Goal: Communication & Community: Participate in discussion

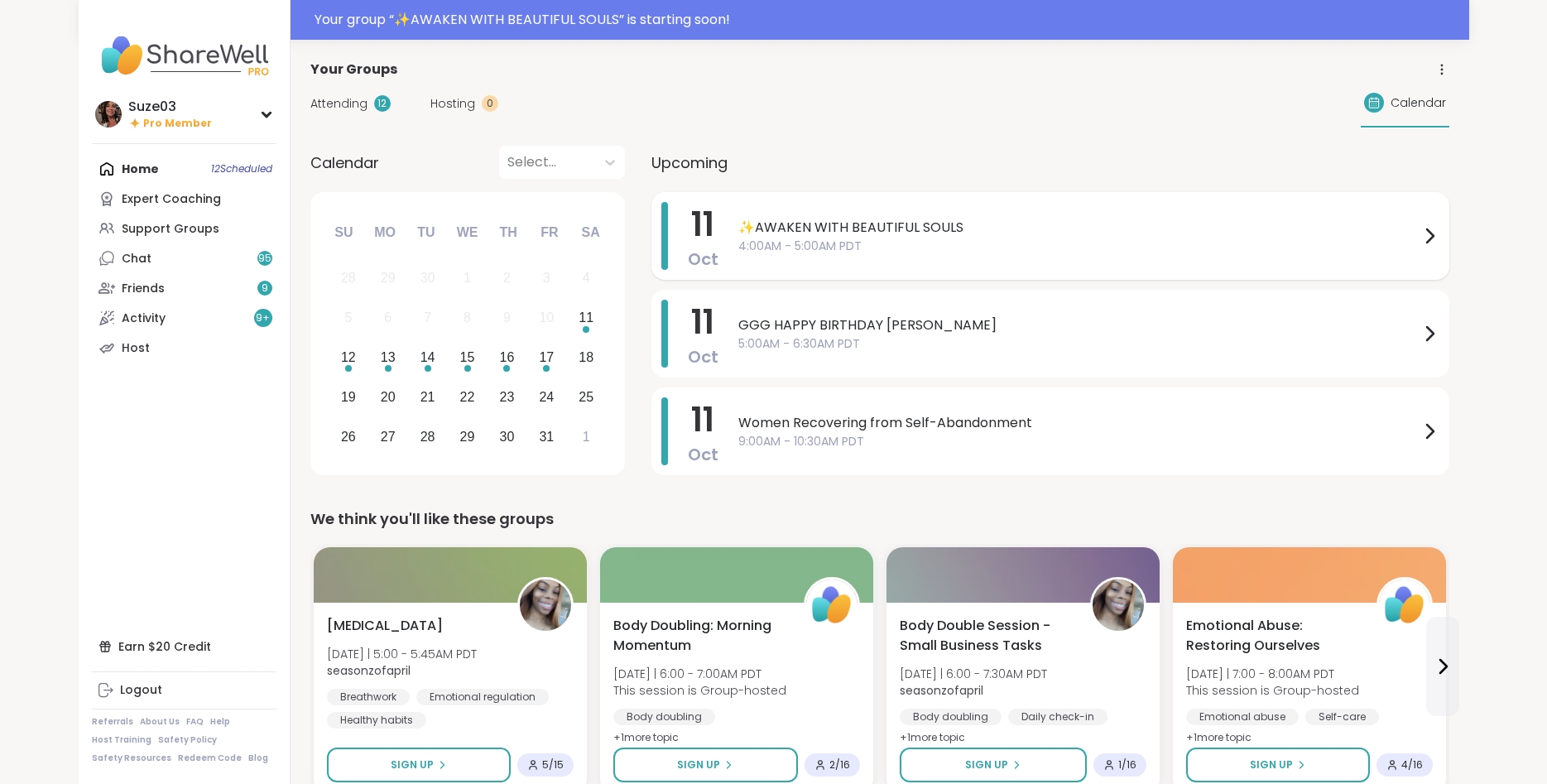
click at [1427, 231] on icon at bounding box center [1429, 236] width 20 height 20
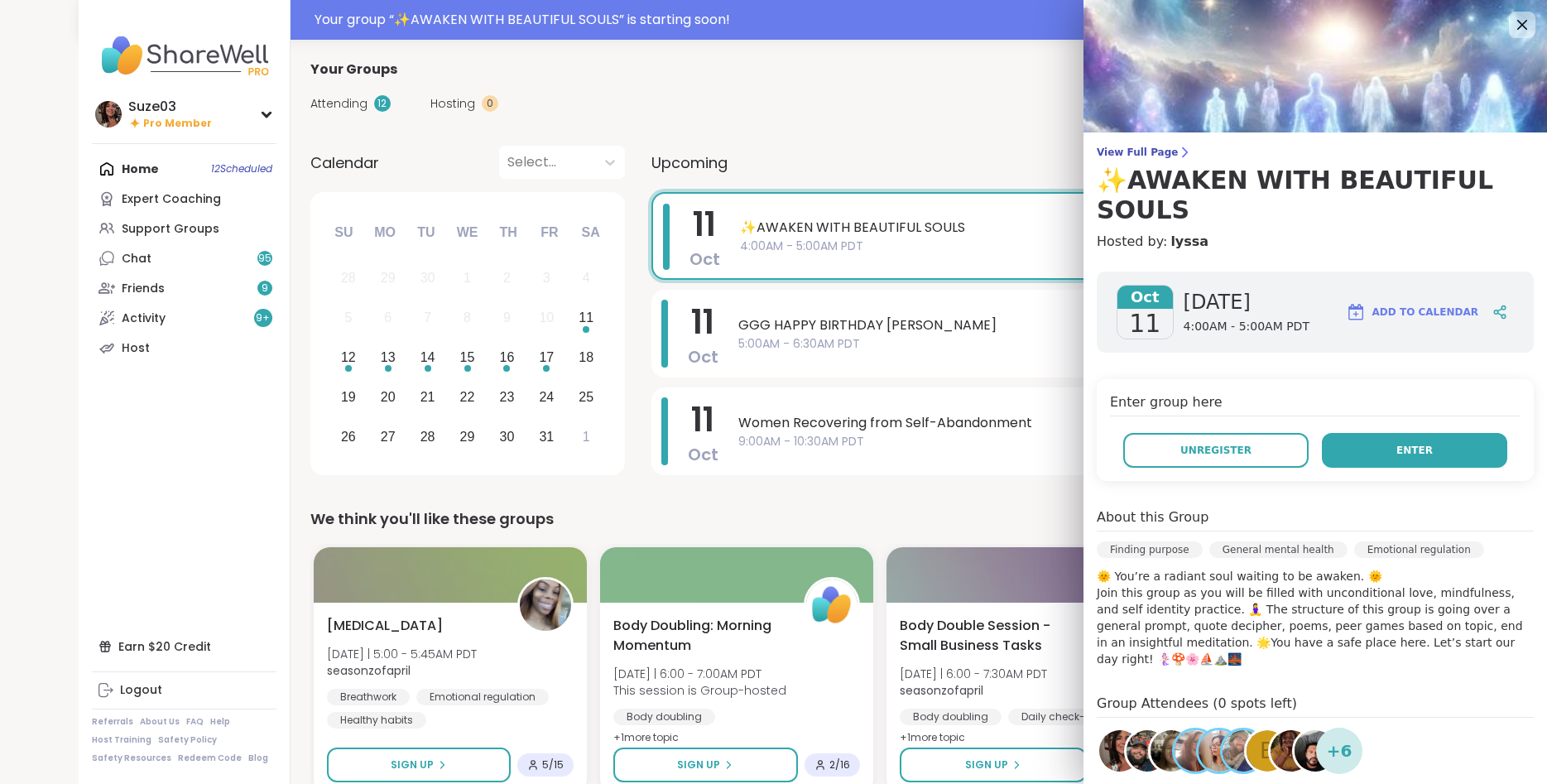
click at [1422, 443] on span "Enter" at bounding box center [1415, 450] width 37 height 15
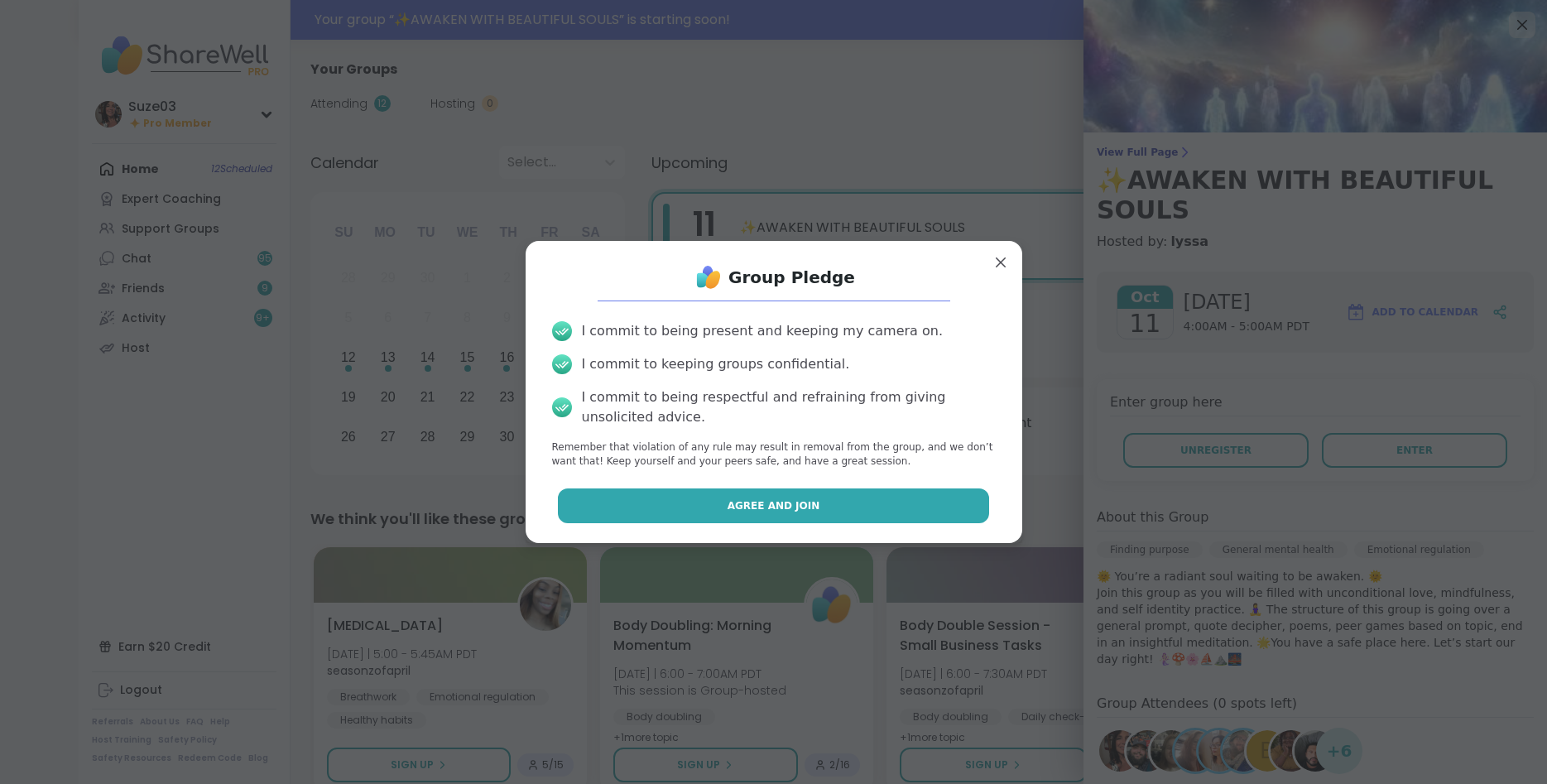
click at [823, 504] on button "Agree and Join" at bounding box center [773, 506] width 431 height 35
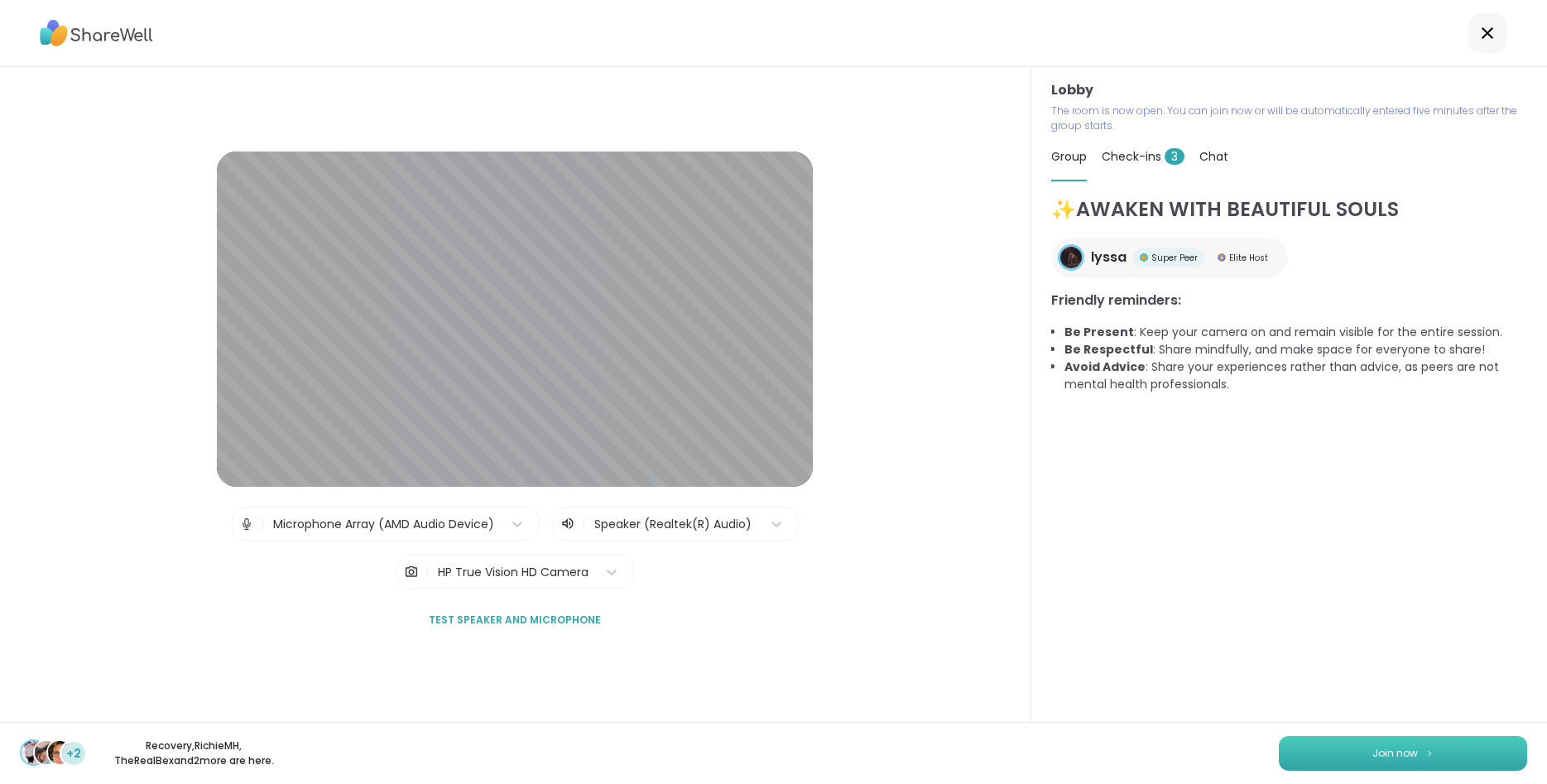
click at [1434, 748] on button "Join now" at bounding box center [1403, 753] width 249 height 35
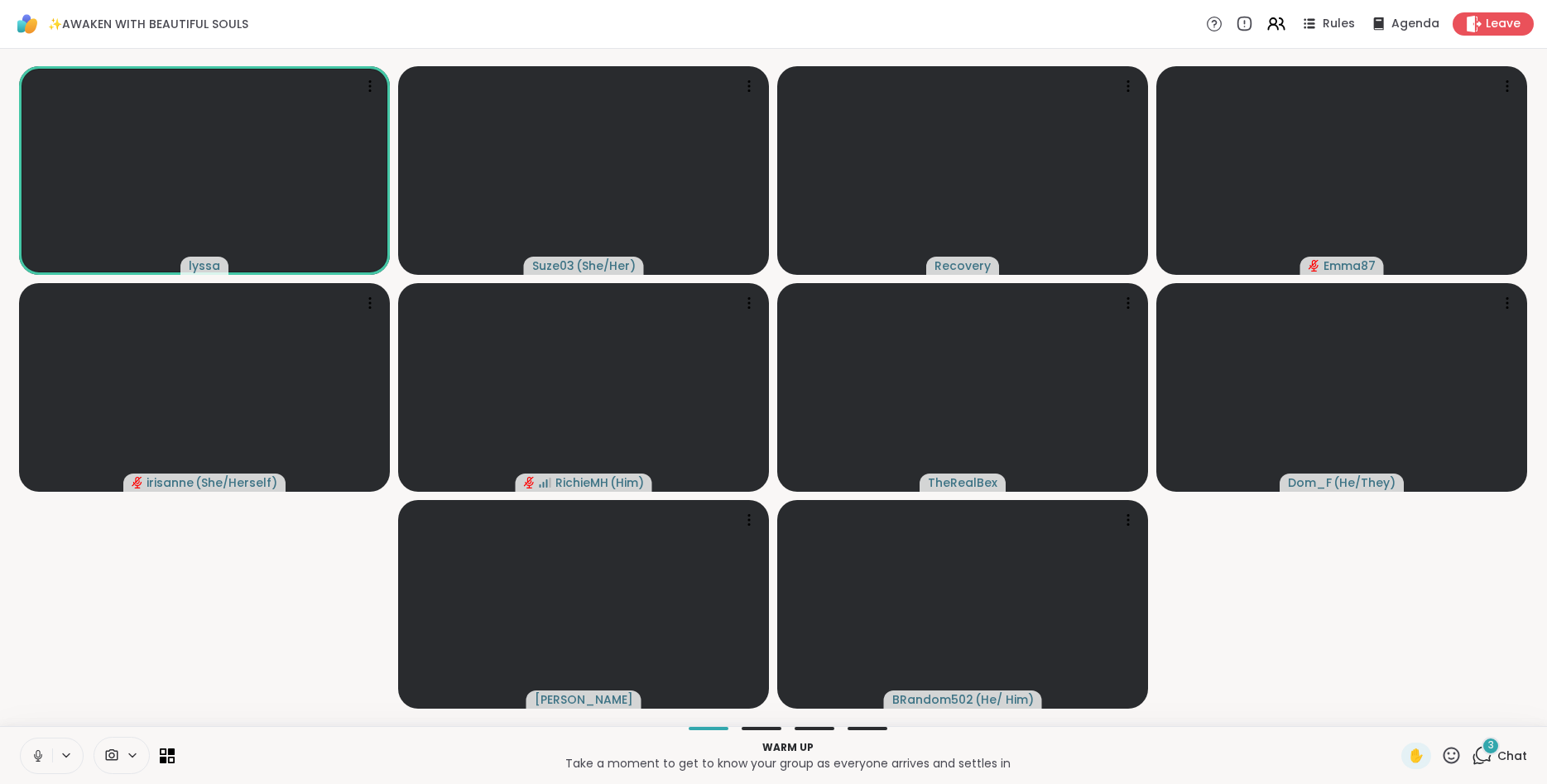
click at [37, 753] on icon at bounding box center [38, 753] width 4 height 8
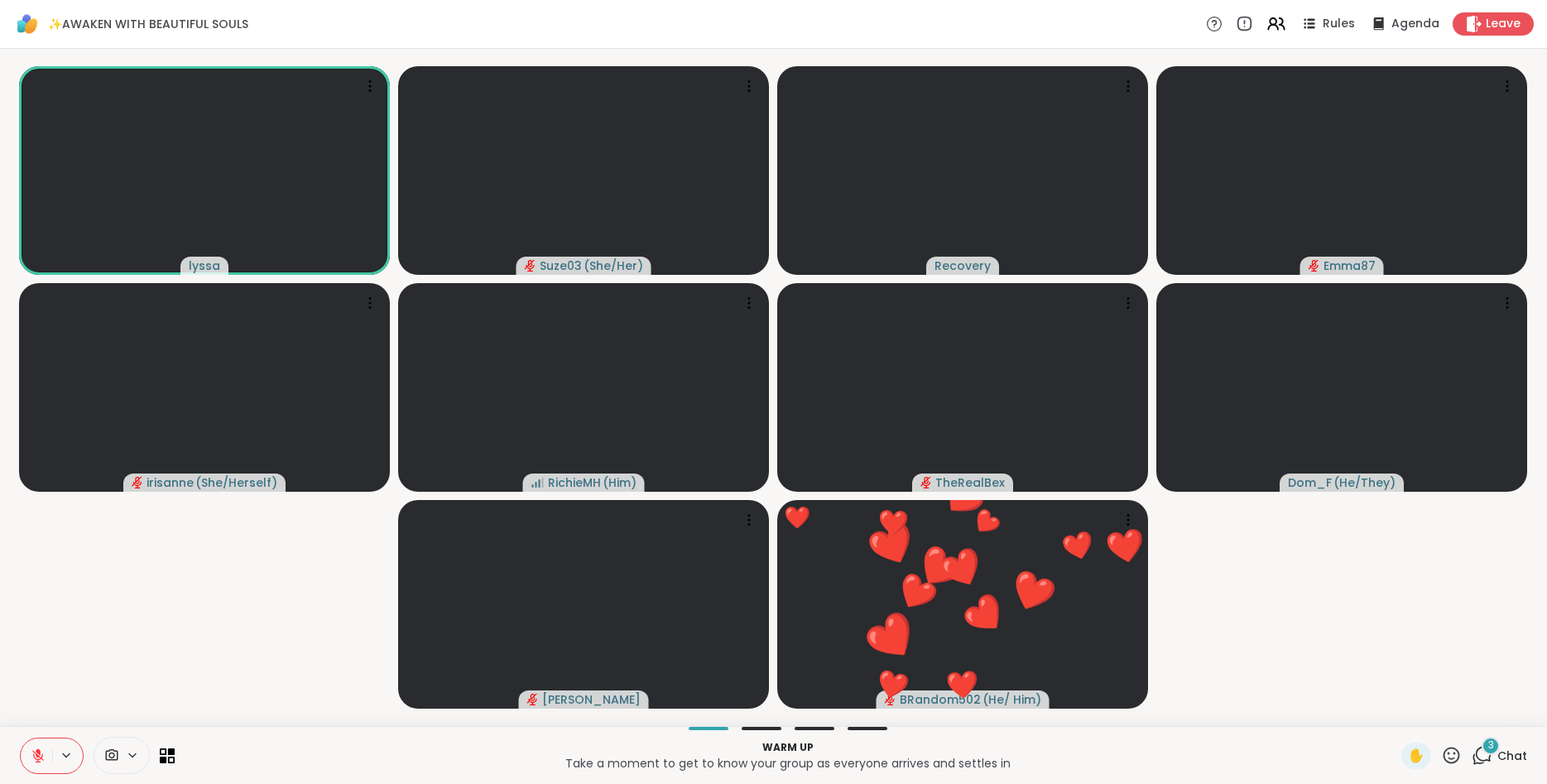
click at [1451, 754] on icon at bounding box center [1451, 755] width 21 height 20
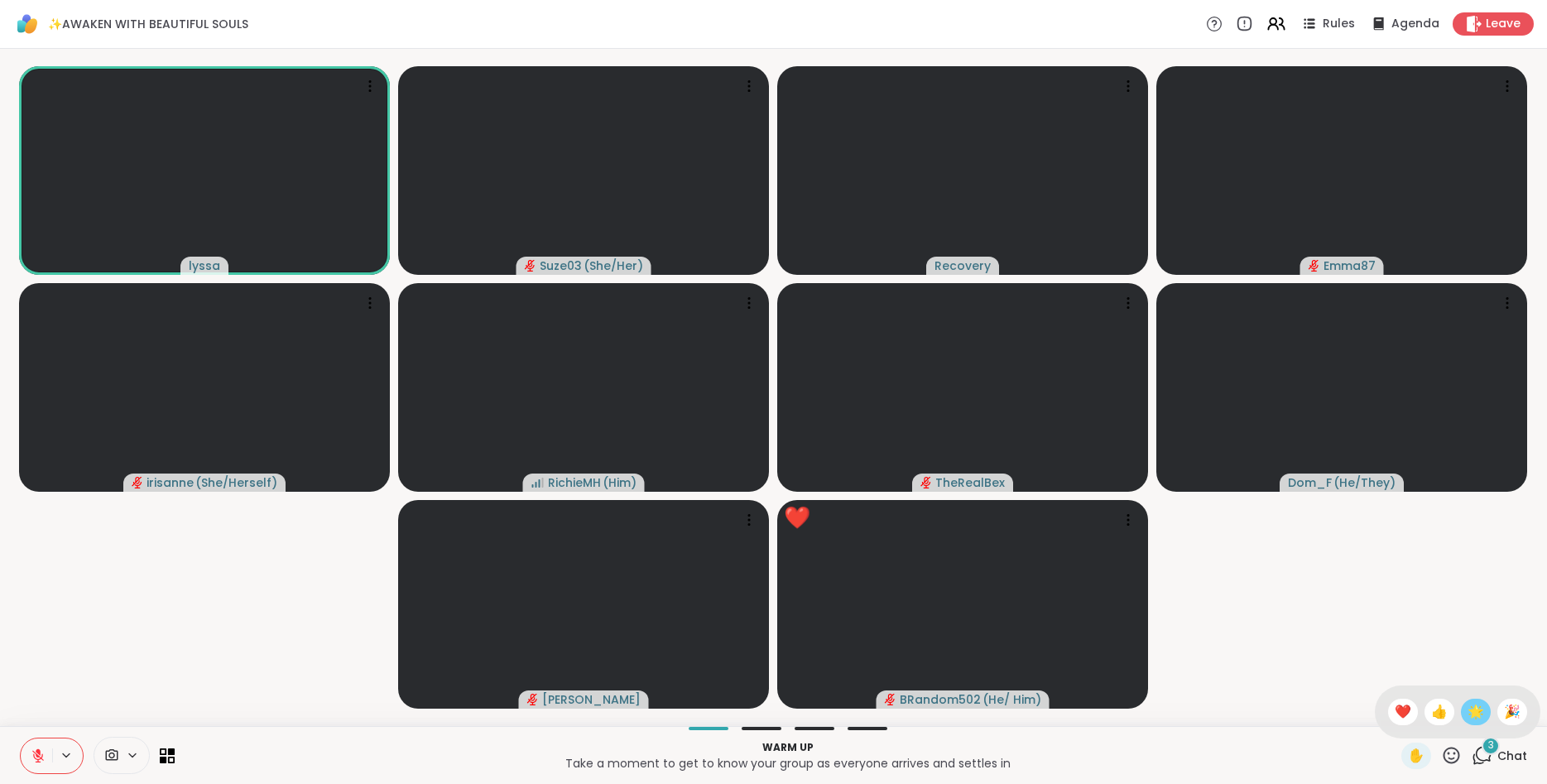
click at [1468, 707] on span "🌟" at bounding box center [1475, 711] width 16 height 20
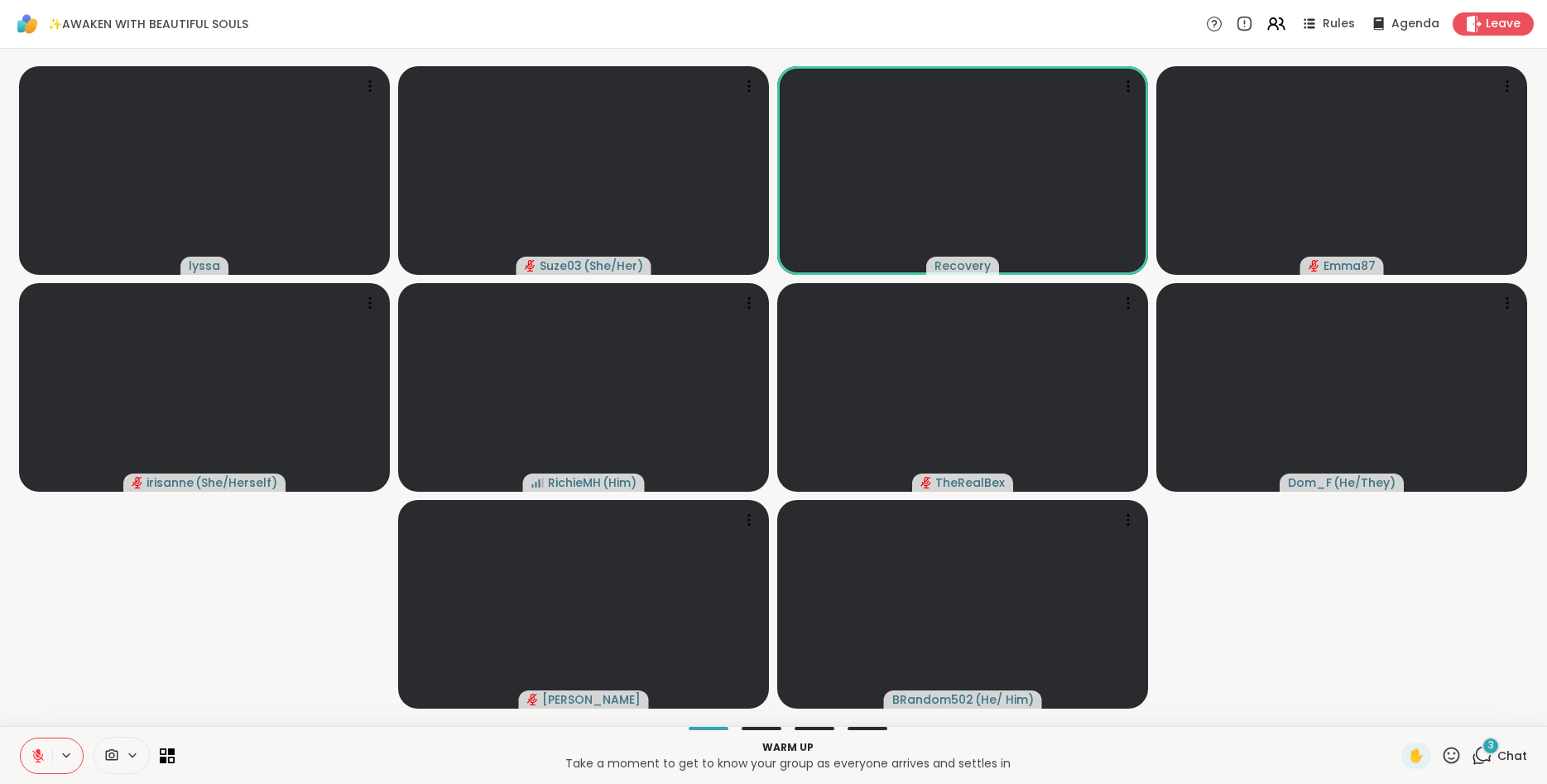
click at [1452, 754] on icon at bounding box center [1451, 755] width 21 height 20
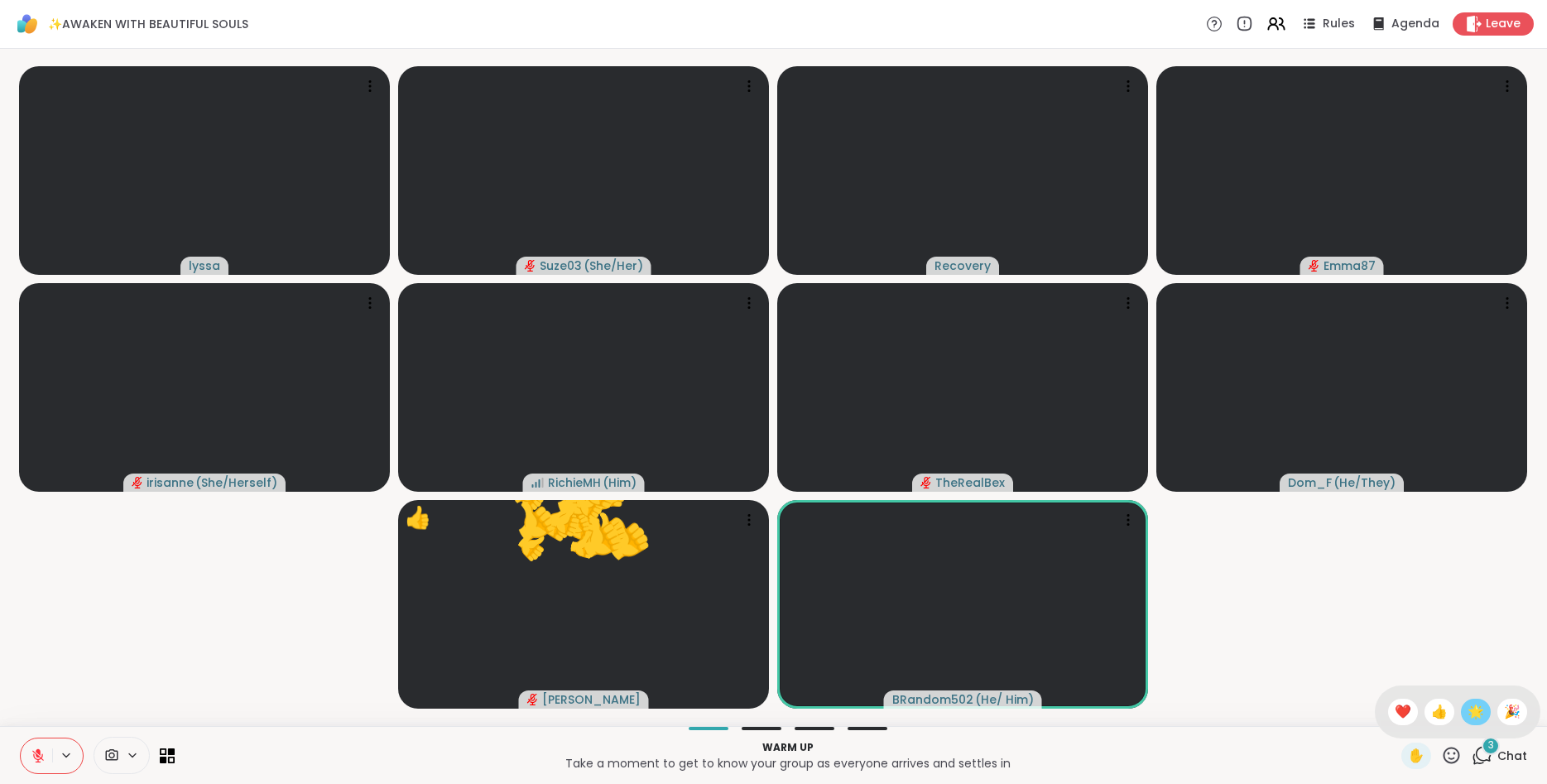
click at [1480, 711] on span "🌟" at bounding box center [1475, 711] width 16 height 20
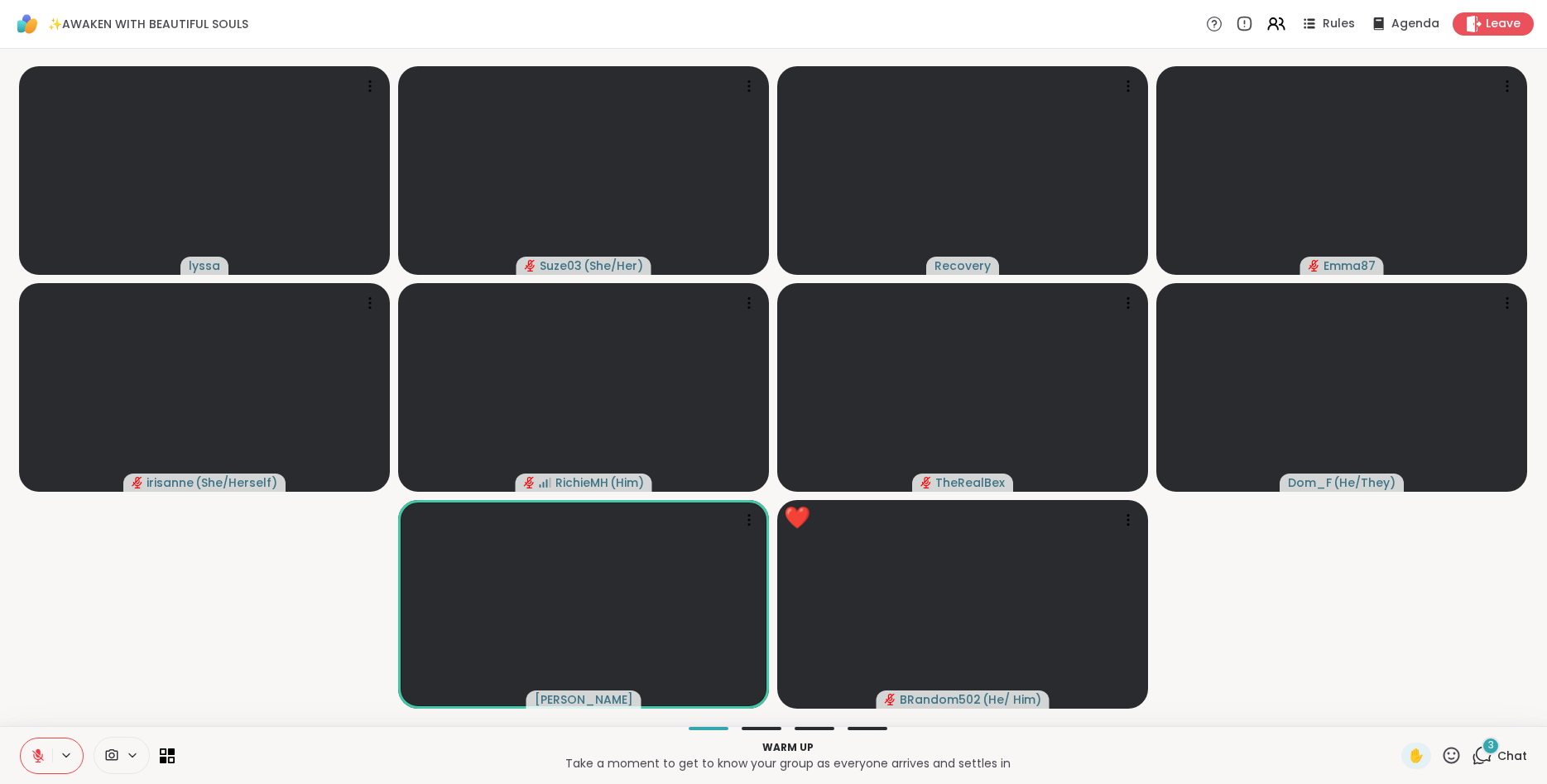
click at [1195, 566] on video-player-container "lyssa Suze03 ( She/Her ) Recovery Emma87 [PERSON_NAME] ( She/Herself ) [PERSON_…" at bounding box center [774, 387] width 1527 height 664
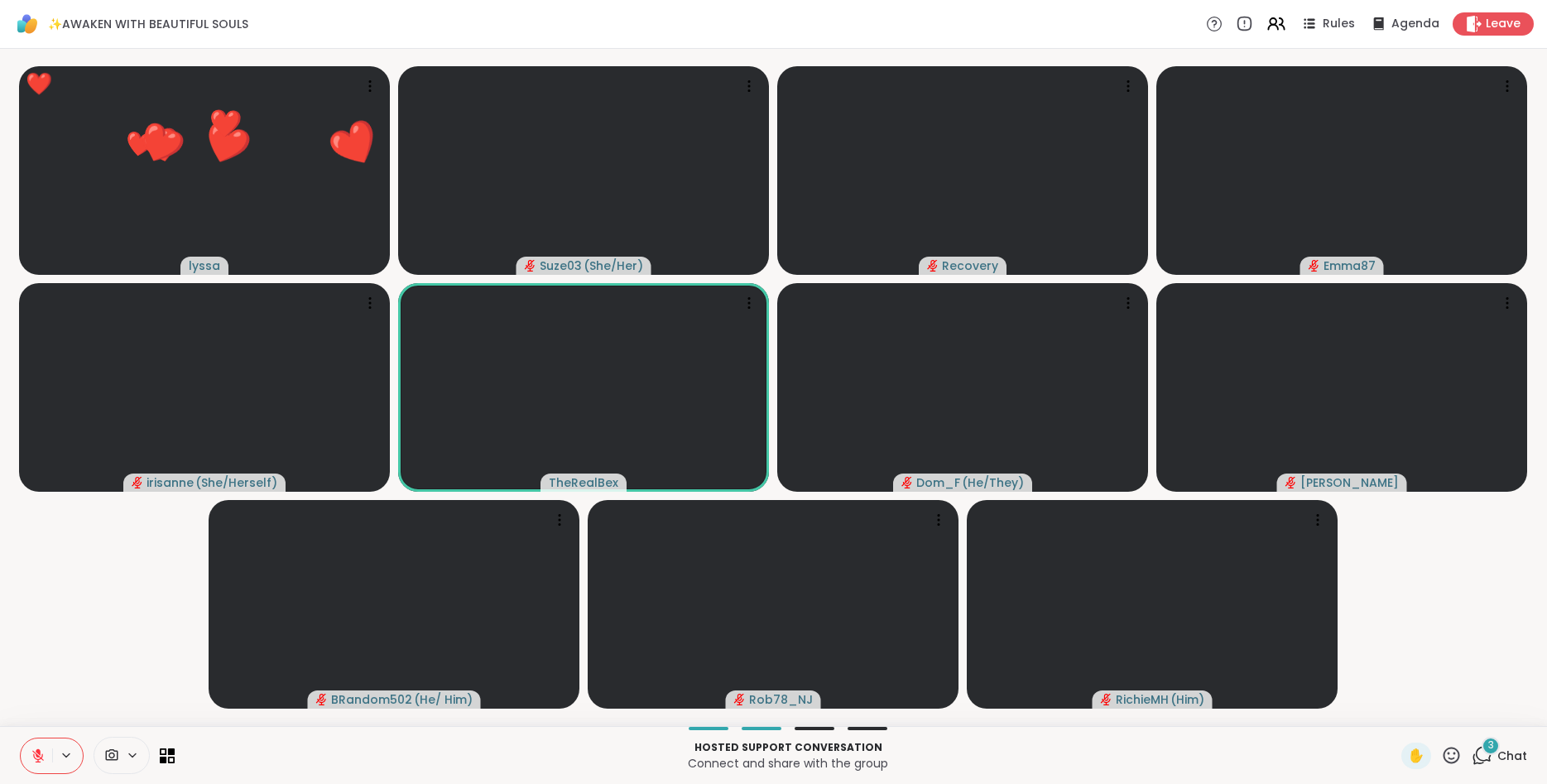
click at [1461, 758] on icon at bounding box center [1451, 755] width 21 height 20
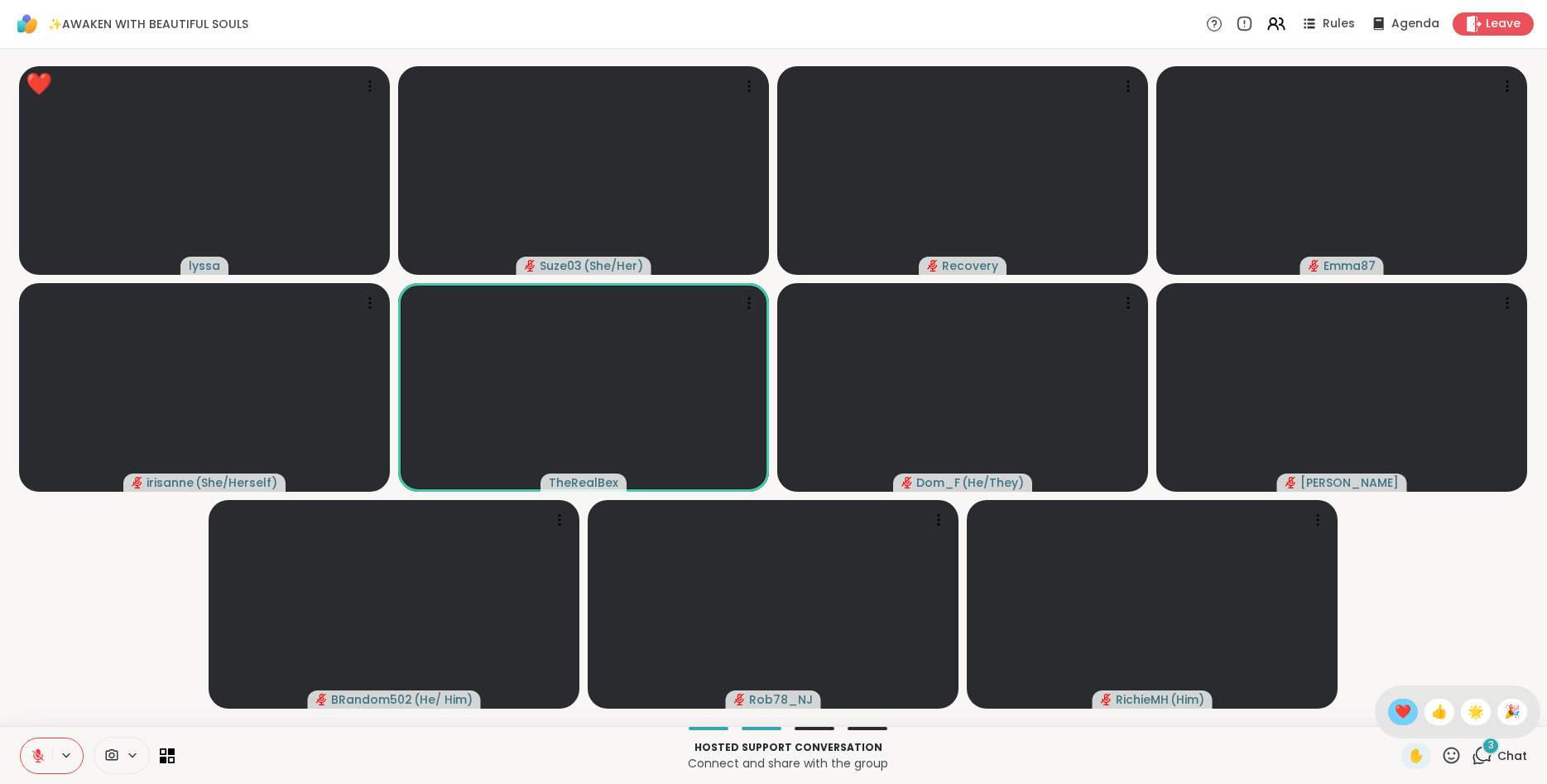
click at [1405, 712] on span "❤️" at bounding box center [1403, 711] width 16 height 20
click at [1450, 751] on icon at bounding box center [1451, 755] width 21 height 20
click at [1406, 709] on span "❤️" at bounding box center [1403, 711] width 16 height 20
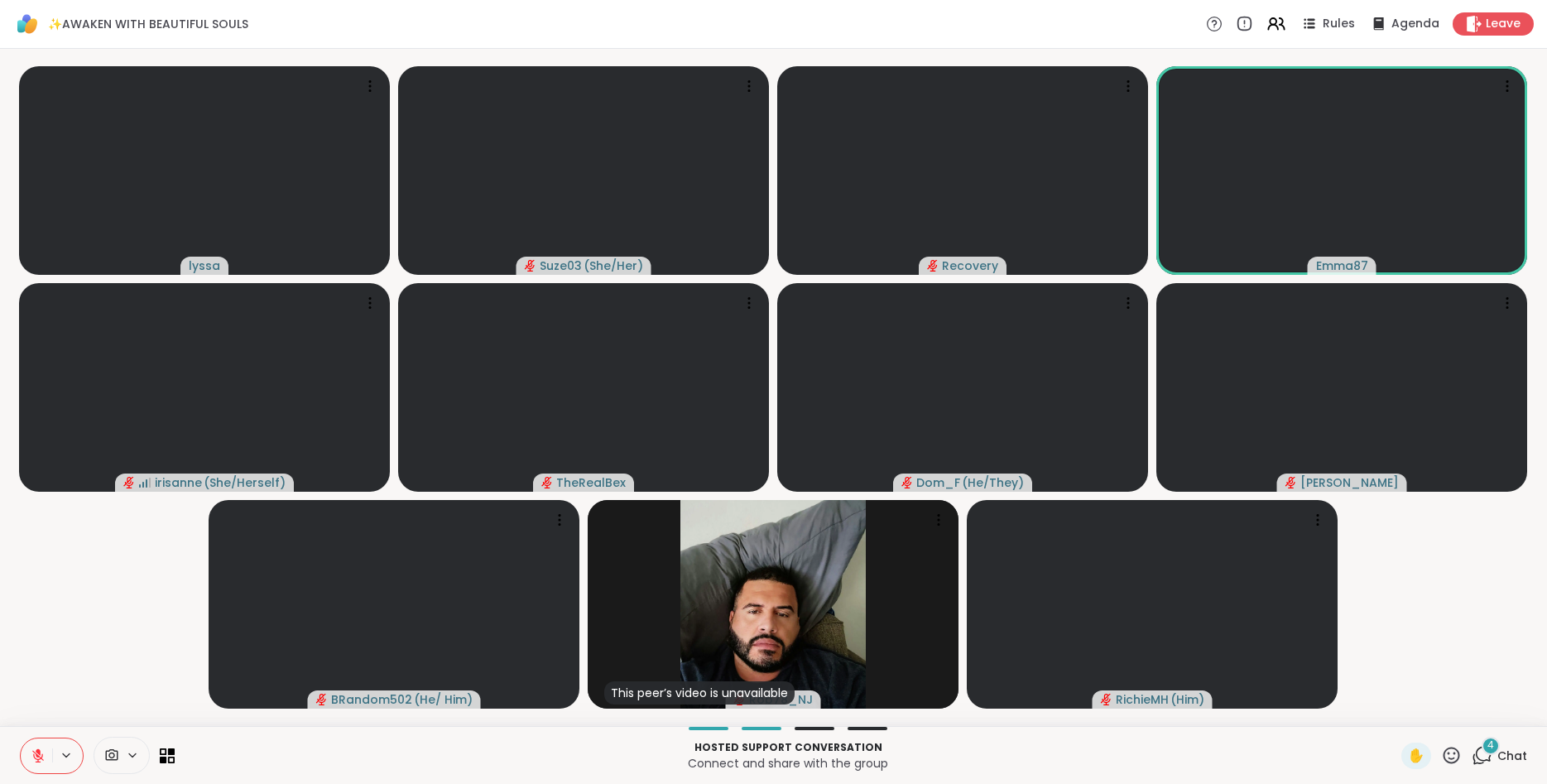
click at [1454, 760] on icon at bounding box center [1451, 755] width 21 height 20
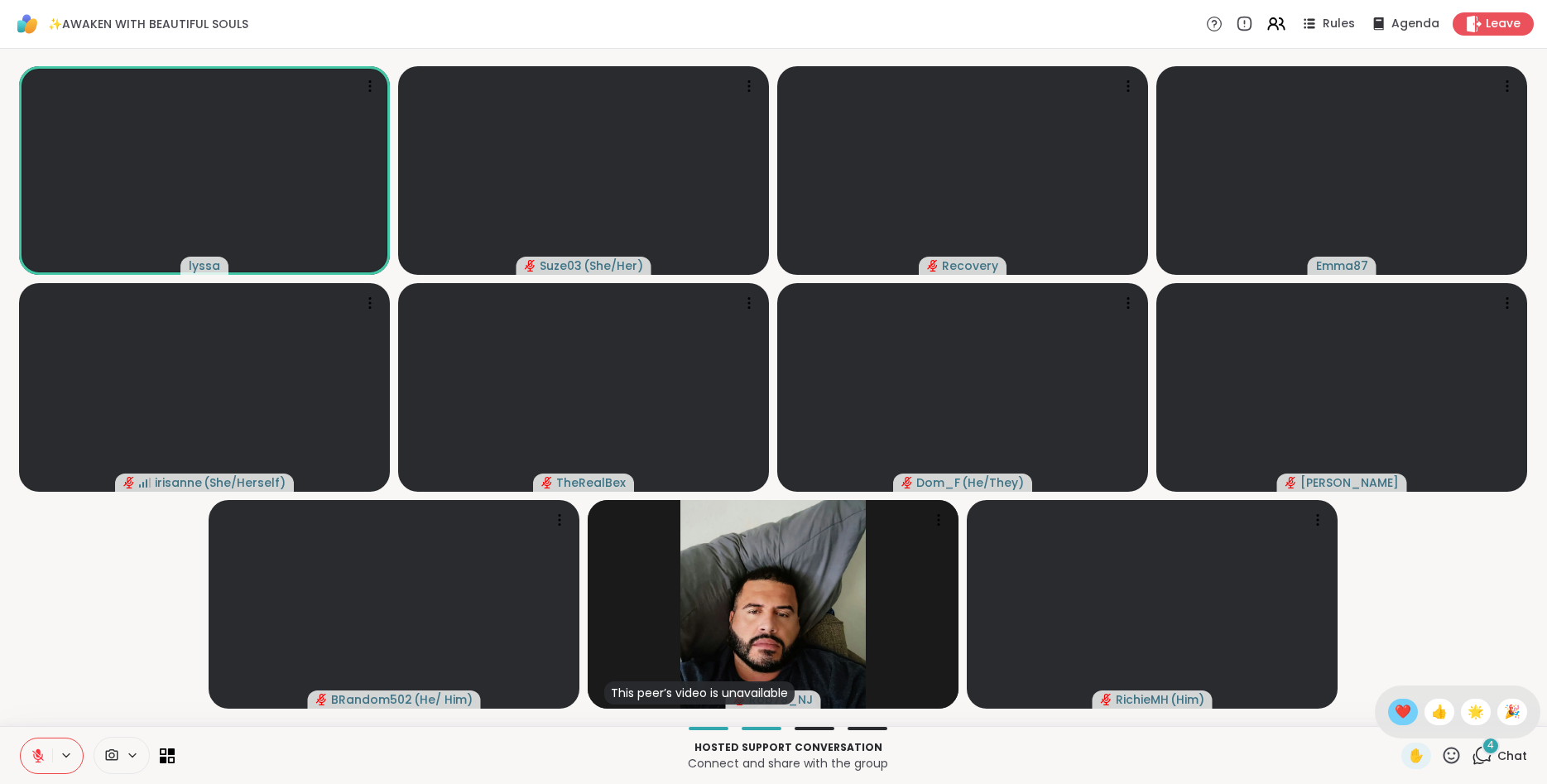
click at [1396, 711] on span "❤️" at bounding box center [1403, 711] width 16 height 20
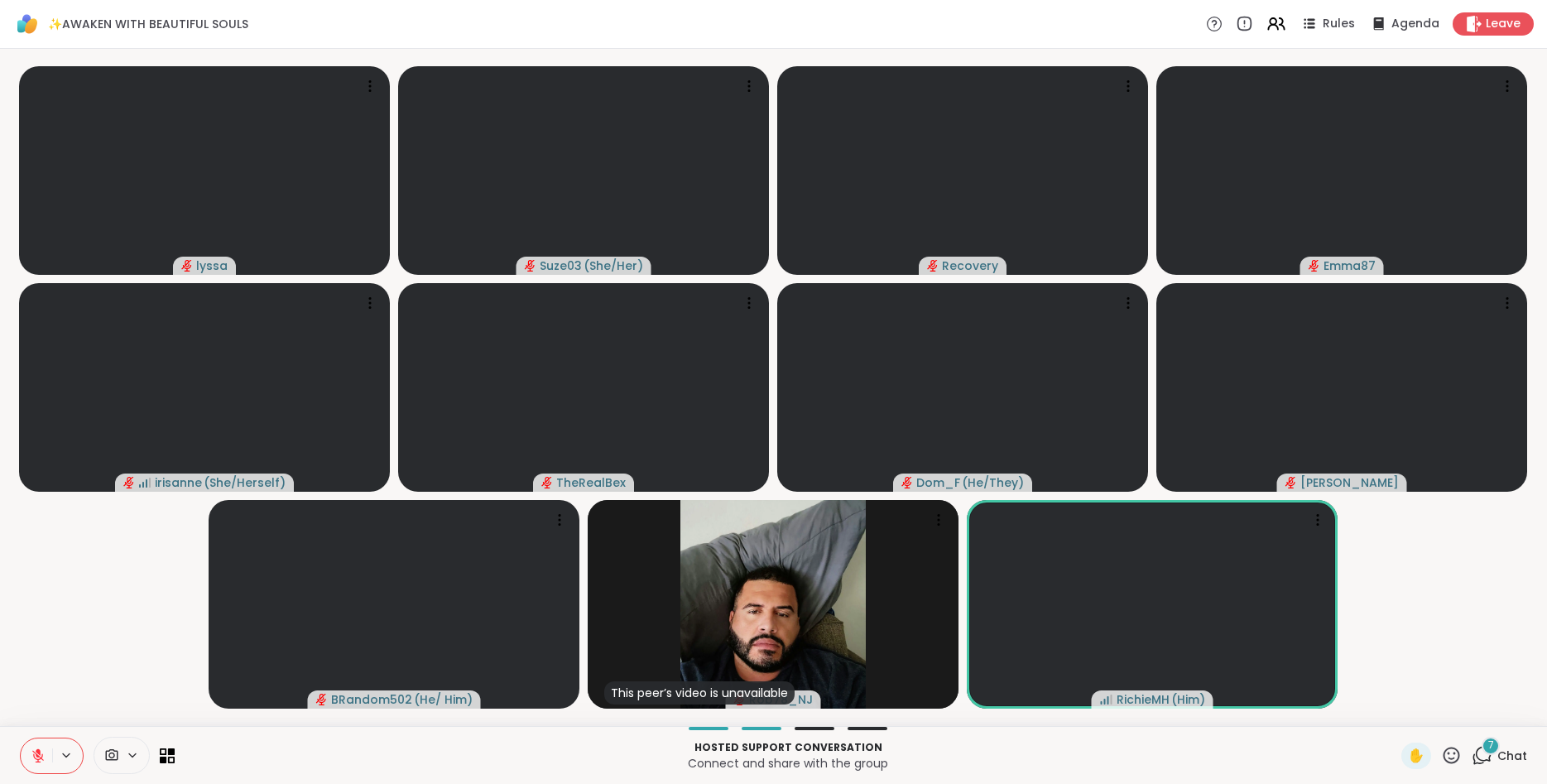
click at [1455, 755] on icon at bounding box center [1451, 755] width 21 height 20
click at [1395, 704] on span "❤️" at bounding box center [1403, 711] width 16 height 20
click at [1450, 746] on icon at bounding box center [1451, 755] width 21 height 20
click at [1399, 710] on span "❤️" at bounding box center [1403, 711] width 16 height 20
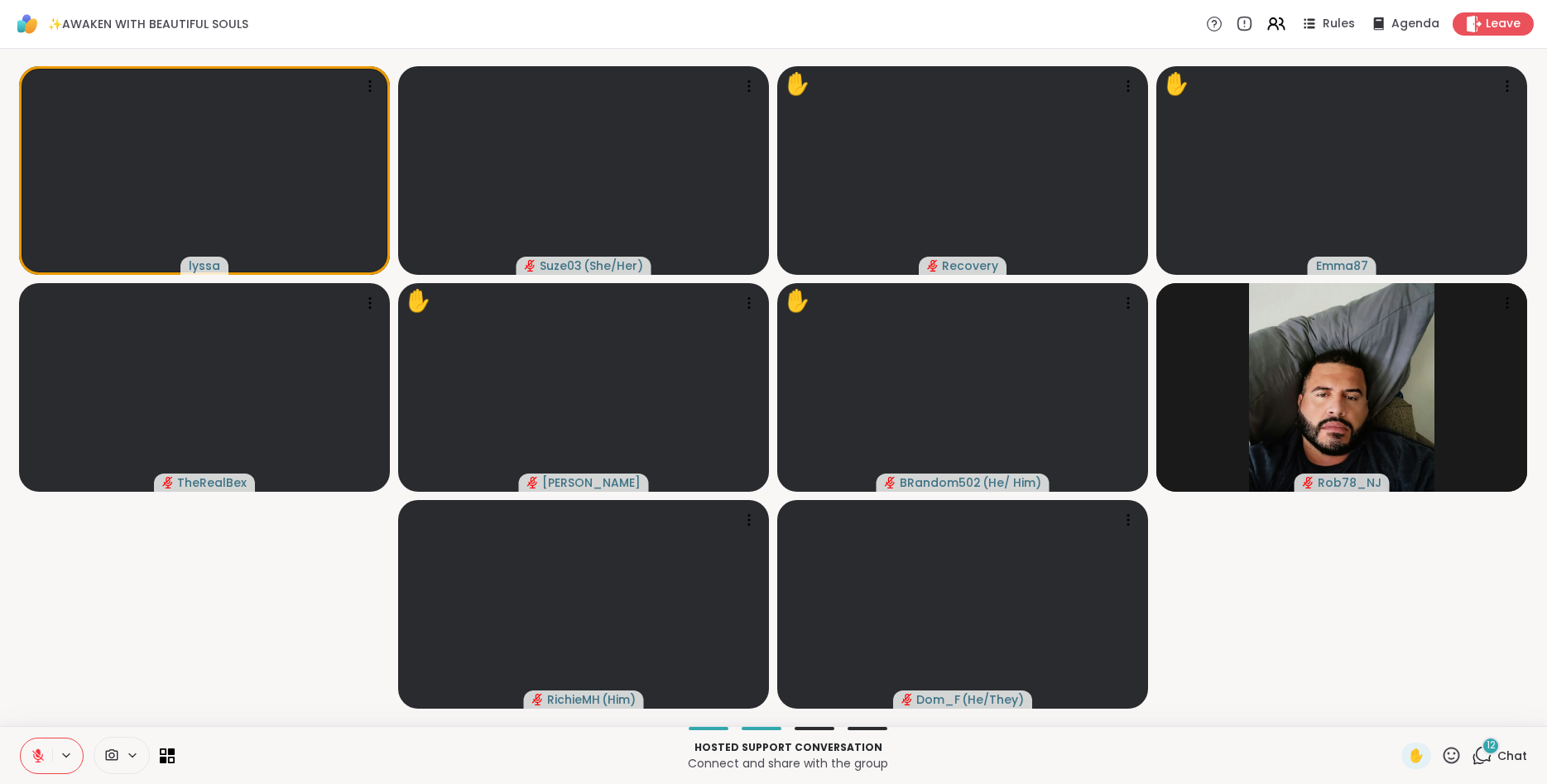
click at [1456, 752] on icon at bounding box center [1451, 754] width 16 height 16
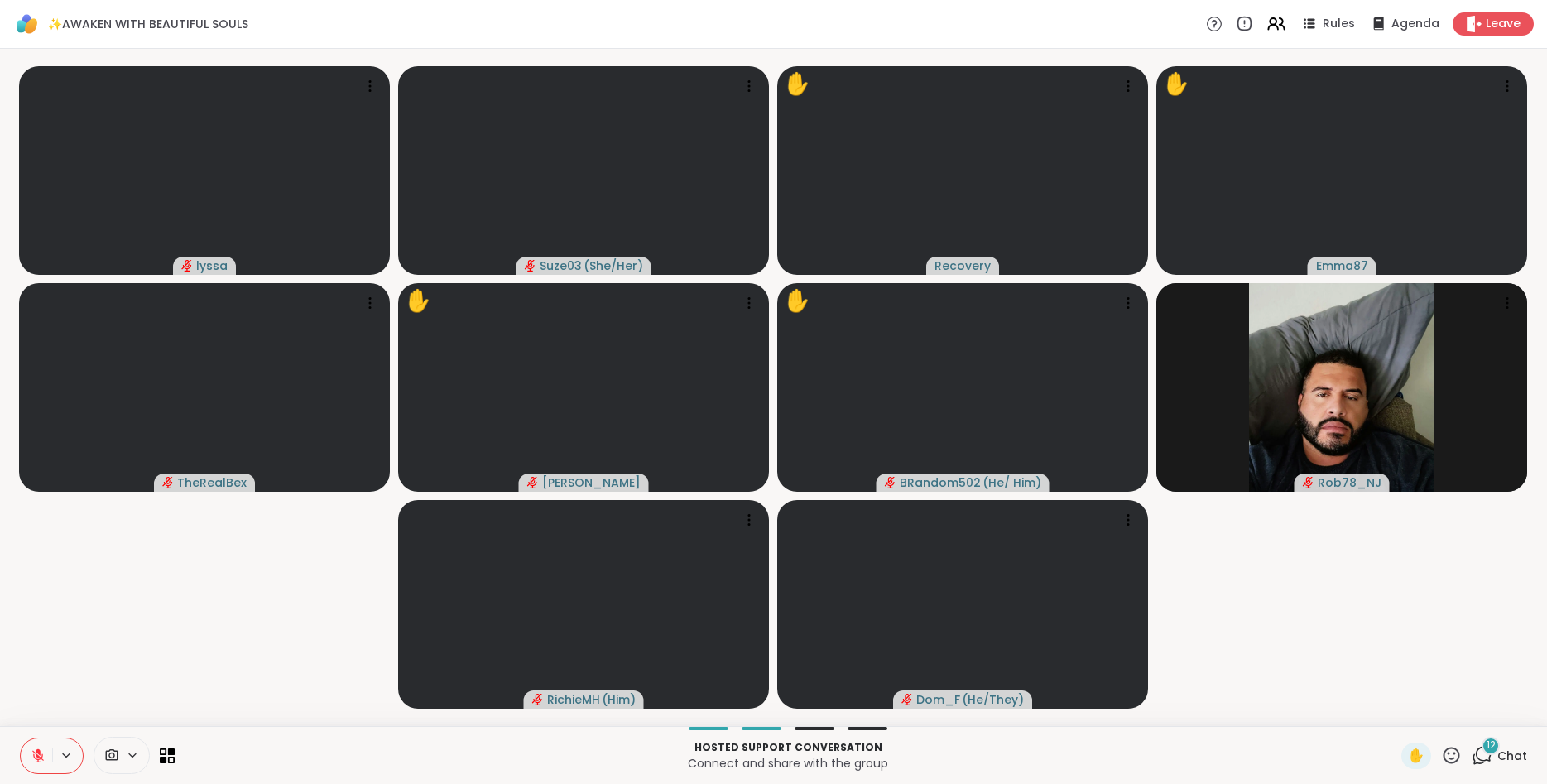
click at [1477, 756] on icon at bounding box center [1482, 755] width 21 height 20
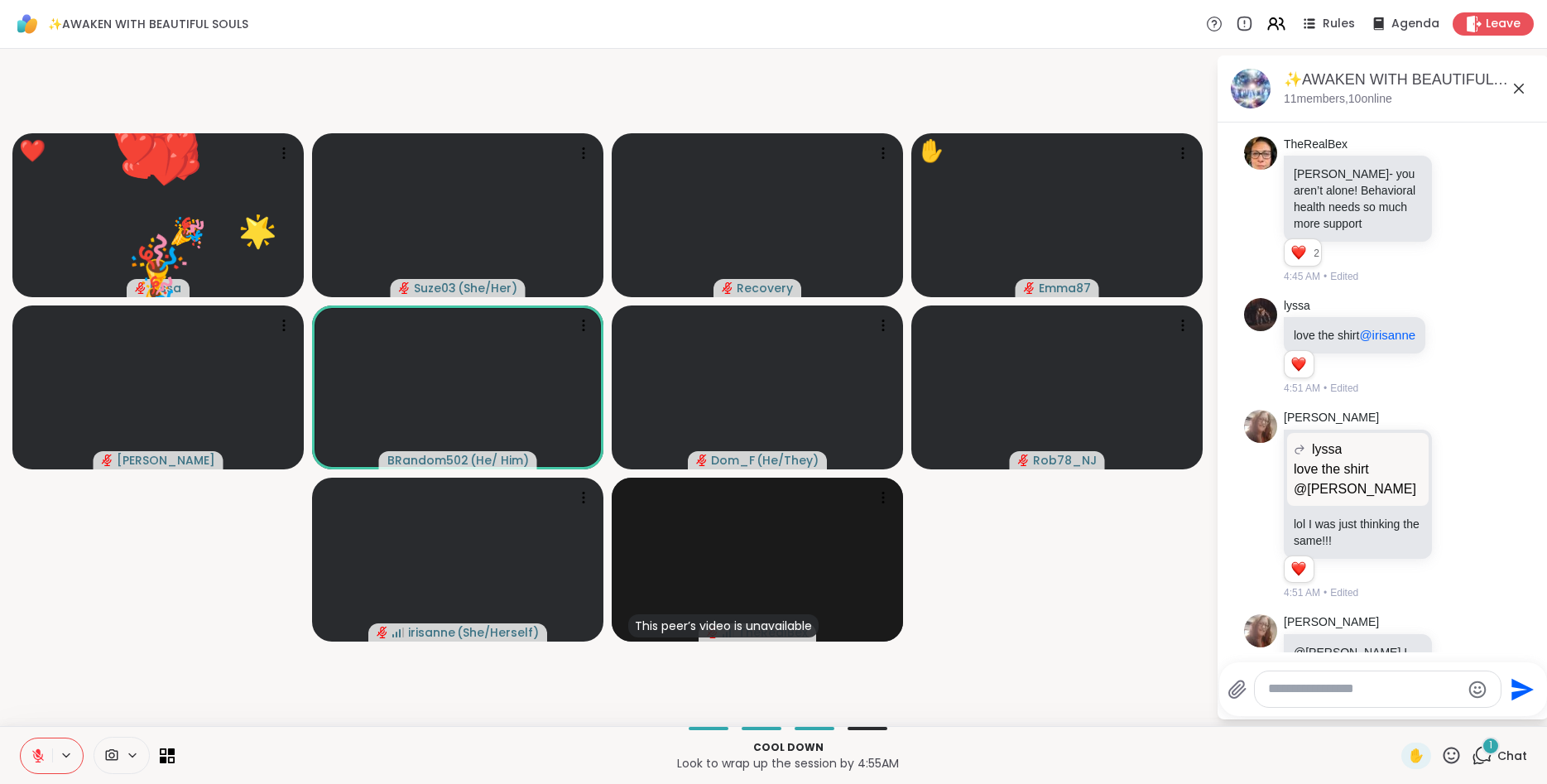
scroll to position [7090, 0]
